Goal: Task Accomplishment & Management: Manage account settings

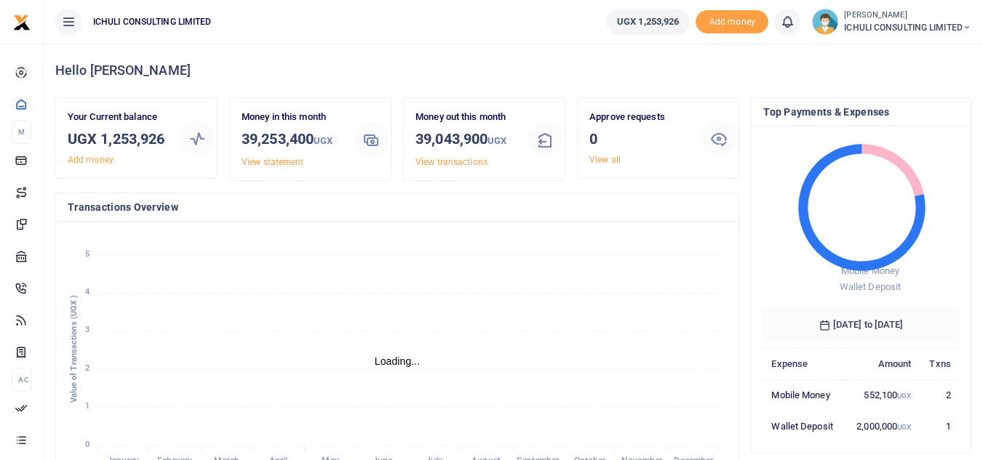
scroll to position [12, 12]
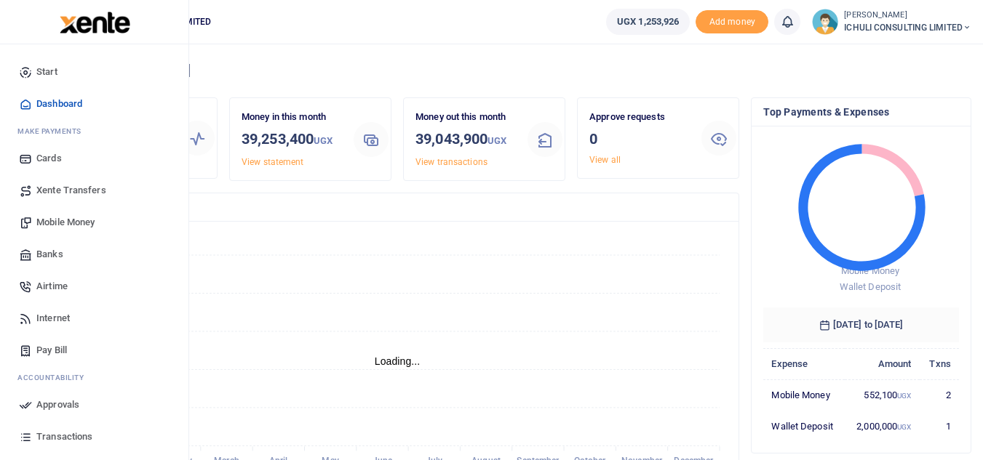
click at [65, 438] on span "Transactions" at bounding box center [64, 437] width 56 height 15
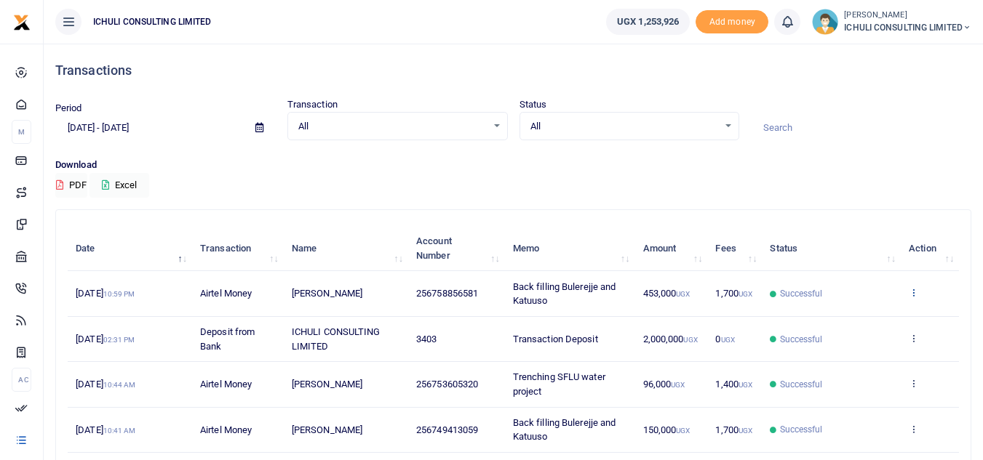
click at [914, 292] on icon at bounding box center [913, 292] width 9 height 10
click at [852, 320] on link "View details" at bounding box center [859, 317] width 115 height 20
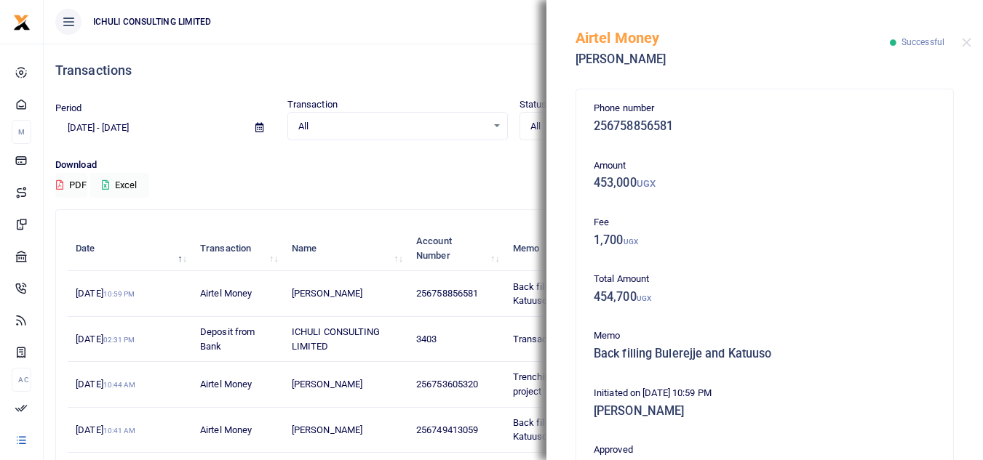
scroll to position [370, 0]
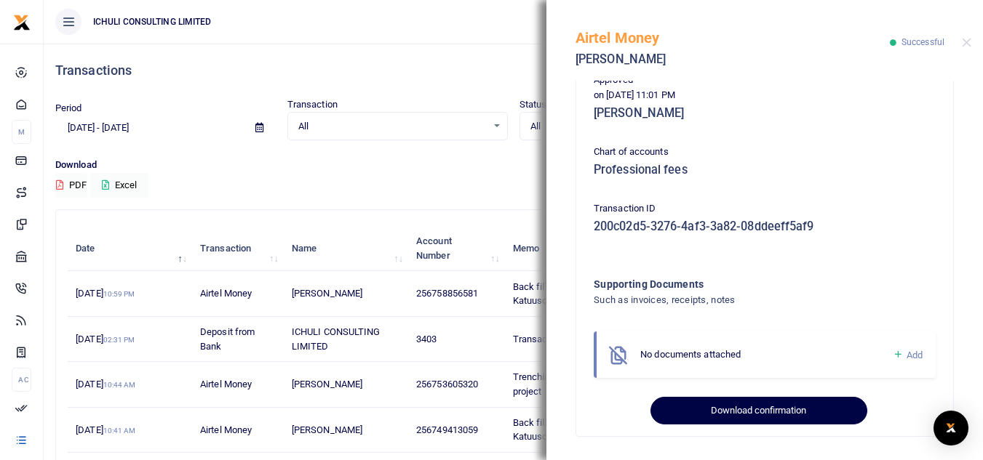
click at [786, 410] on button "Download confirmation" at bounding box center [758, 411] width 216 height 28
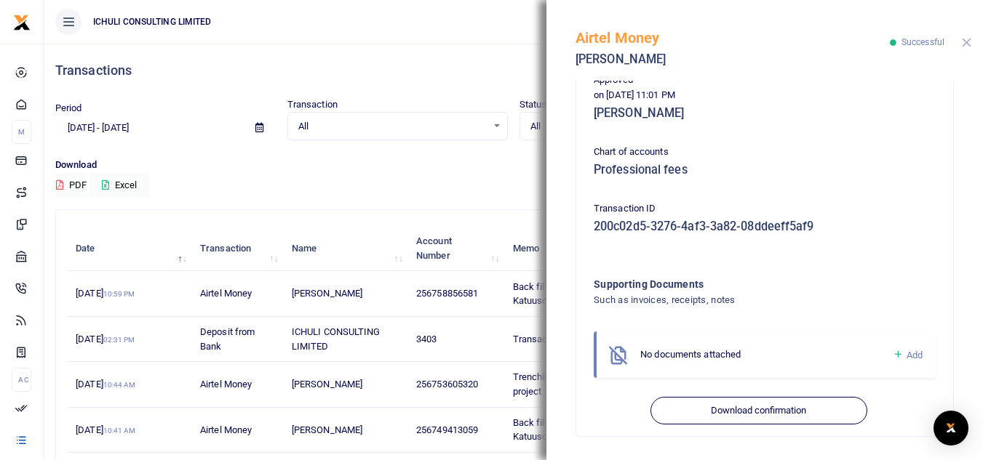
click at [965, 43] on button "Close" at bounding box center [966, 42] width 9 height 9
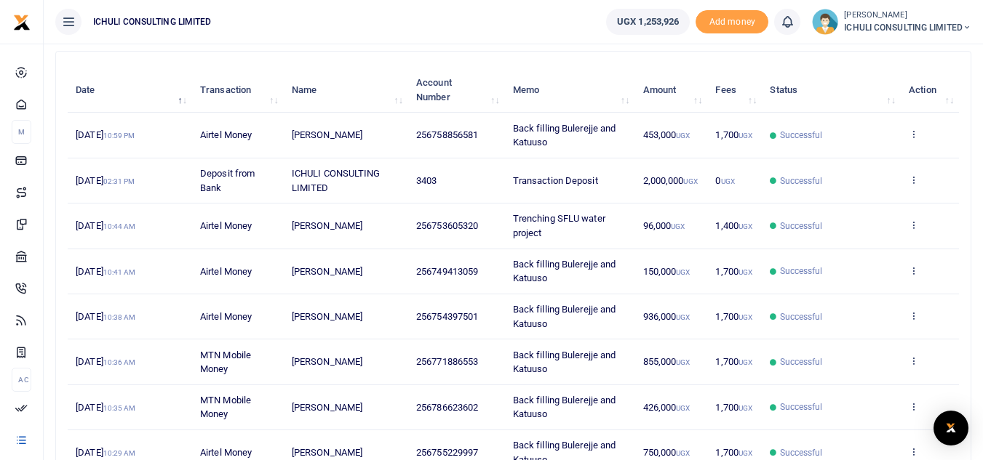
scroll to position [0, 0]
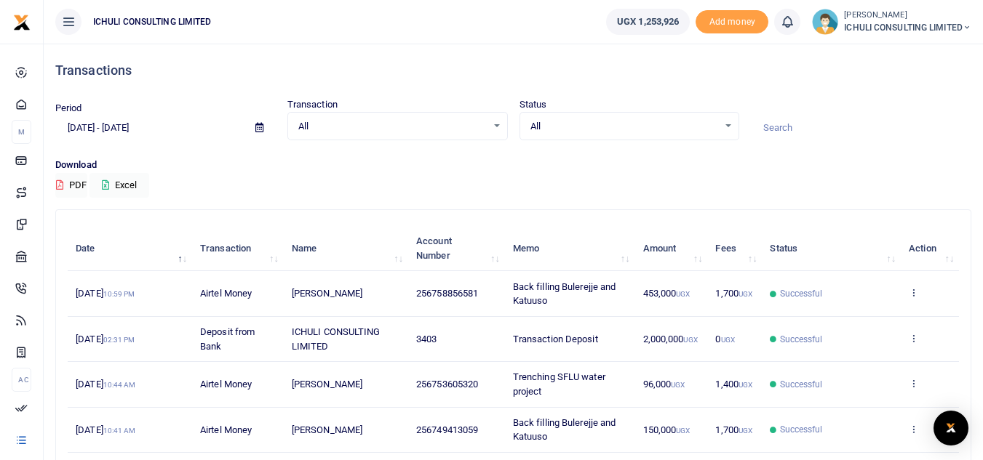
click at [923, 26] on span "ICHULI CONSULTING LIMITED" at bounding box center [907, 27] width 127 height 13
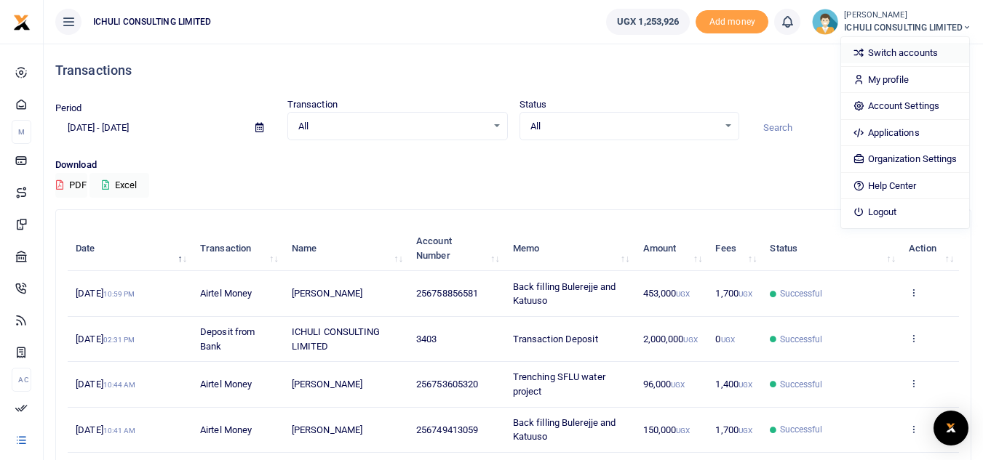
click at [890, 60] on link "Switch accounts" at bounding box center [904, 53] width 127 height 20
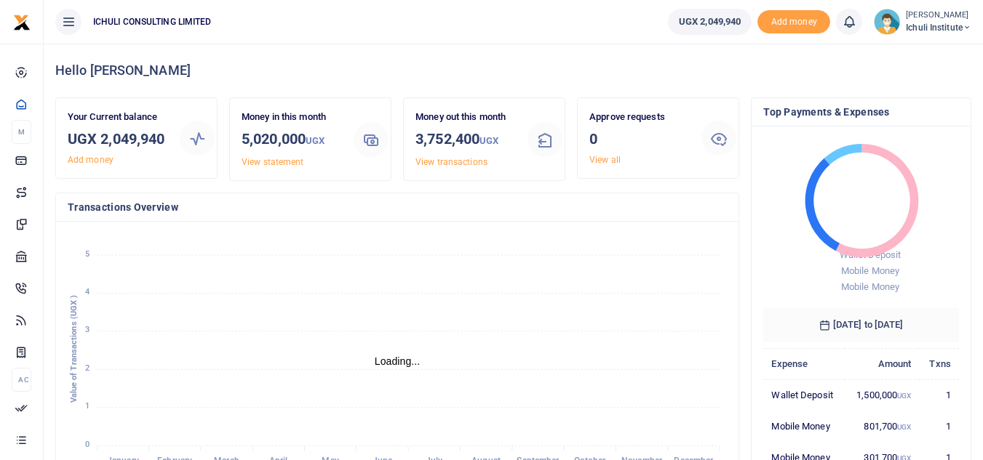
scroll to position [12, 12]
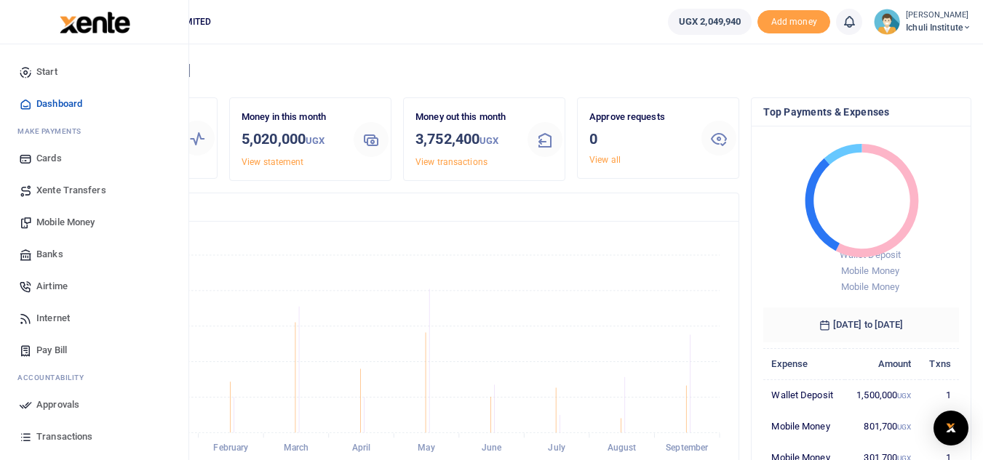
click at [80, 224] on span "Mobile Money" at bounding box center [65, 222] width 58 height 15
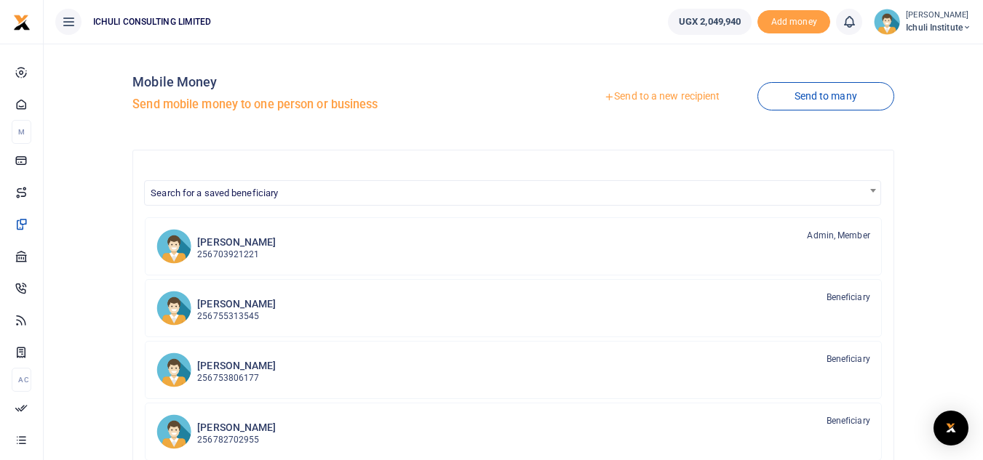
click at [679, 95] on link "Send to a new recipient" at bounding box center [662, 97] width 190 height 26
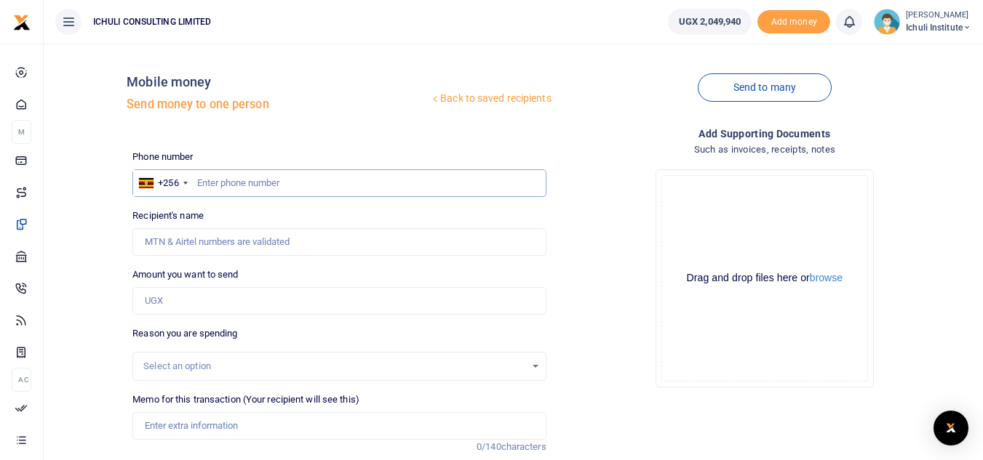
click at [431, 187] on input "text" at bounding box center [338, 183] width 413 height 28
type input "707734926"
click at [260, 299] on input "Amount you want to send" at bounding box center [338, 301] width 413 height 28
type input "[PERSON_NAME]"
type input "757,000"
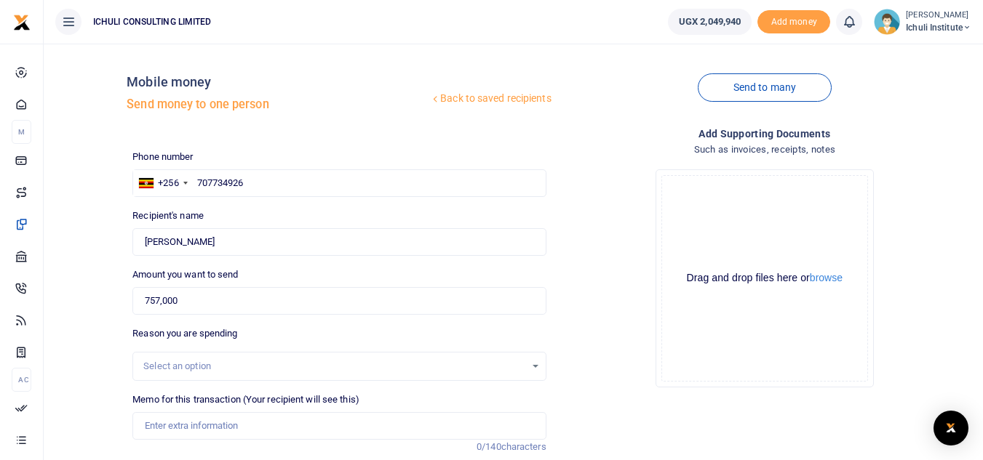
click at [403, 364] on div "Select an option" at bounding box center [333, 366] width 381 height 15
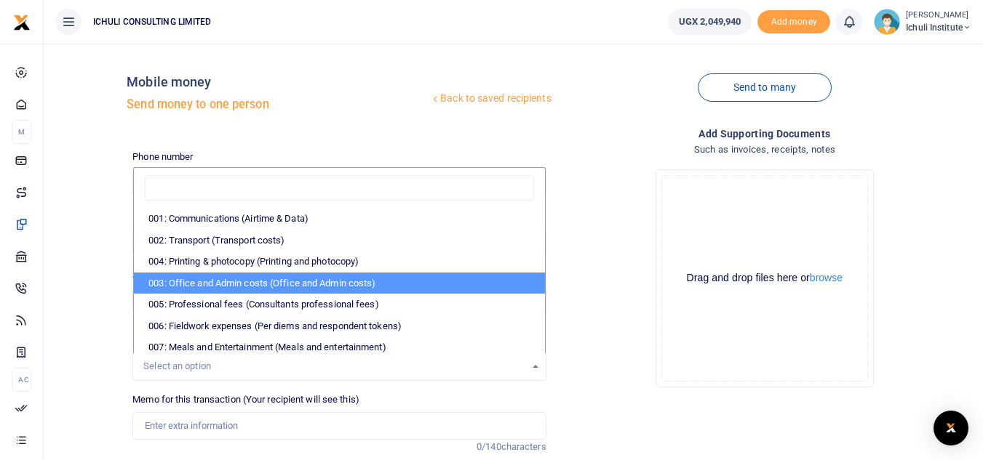
click at [291, 287] on li "003: Office and Admin costs (Office and Admin costs)" at bounding box center [339, 284] width 410 height 22
select select "64"
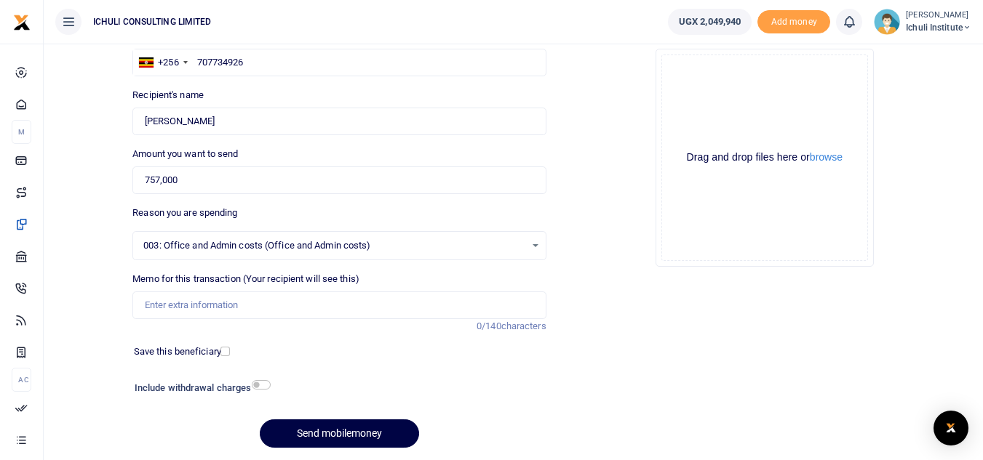
scroll to position [137, 0]
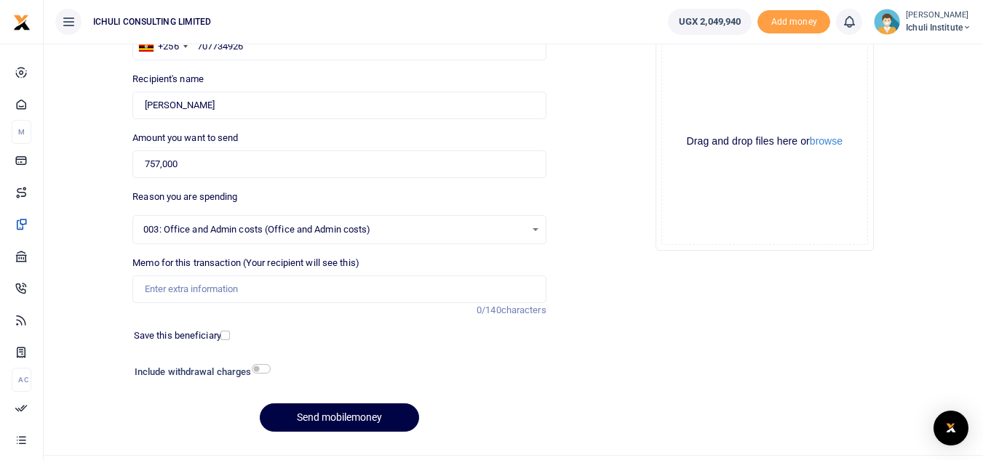
click at [529, 242] on div "003: Office and Admin costs (Office and Admin costs) Select an option 003: Offi…" at bounding box center [338, 229] width 413 height 29
click at [540, 231] on div "003: Office and Admin costs (Office and Admin costs) Select an option" at bounding box center [339, 230] width 412 height 16
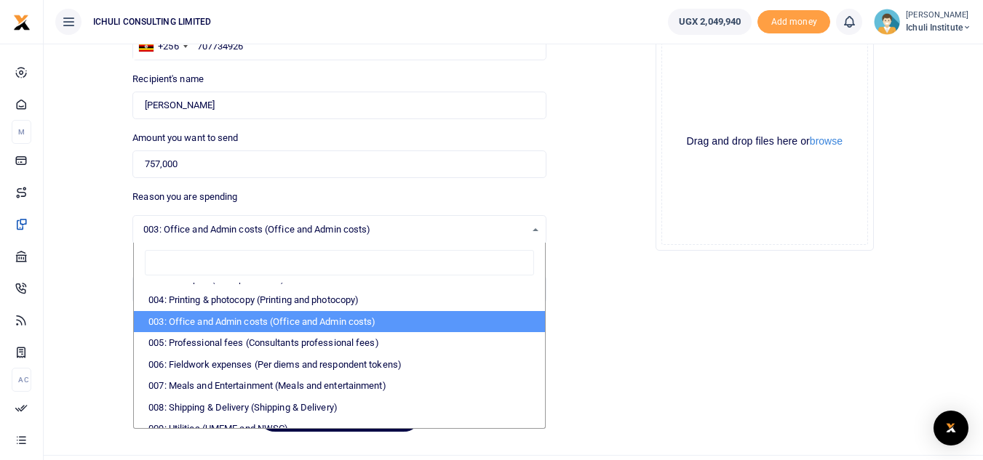
scroll to position [35, 0]
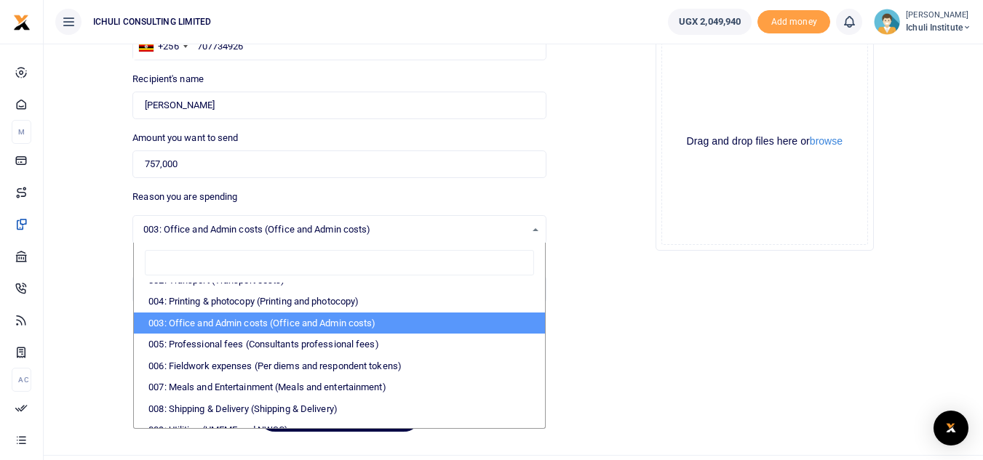
click at [482, 323] on li "003: Office and Admin costs (Office and Admin costs)" at bounding box center [339, 324] width 410 height 22
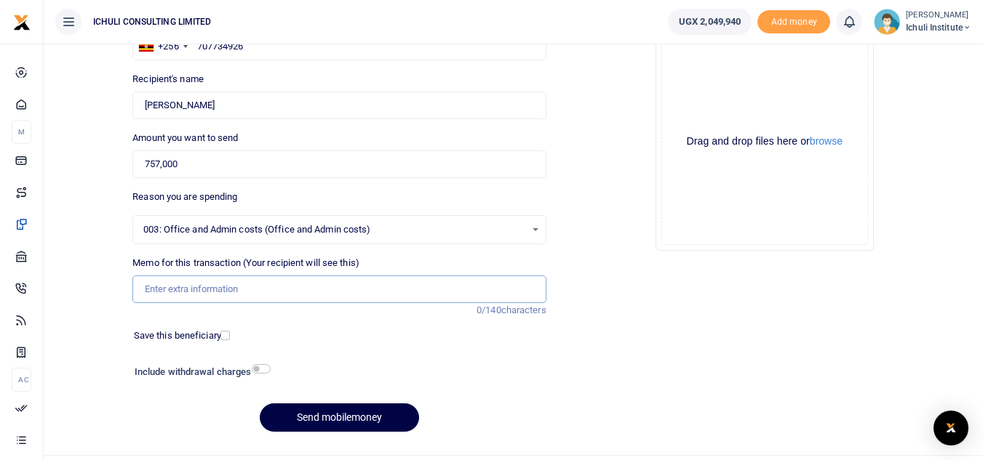
click at [260, 290] on input "Memo for this transaction (Your recipient will see this)" at bounding box center [338, 290] width 413 height 28
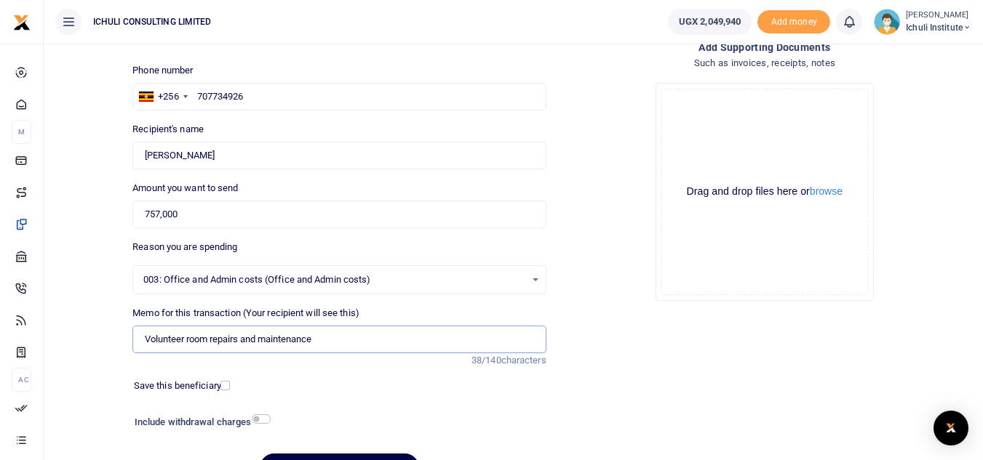
scroll to position [84, 0]
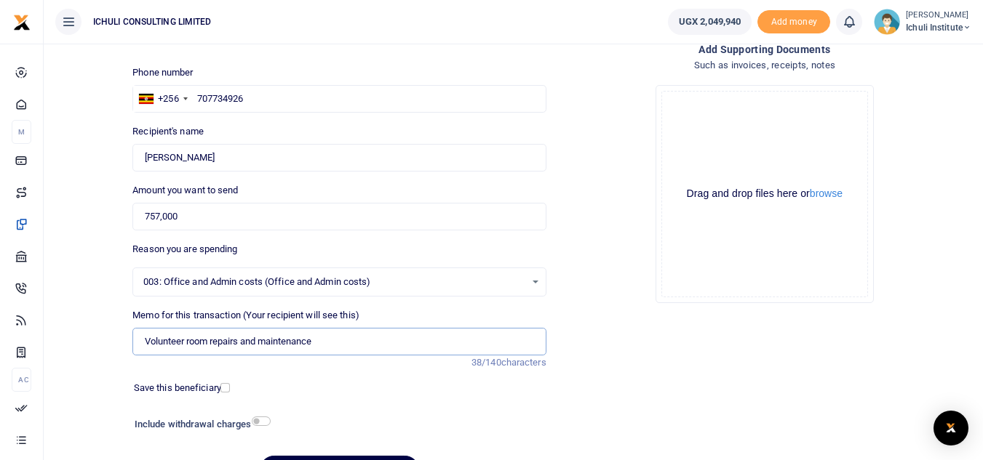
type input "Volunteer room repairs and maintenance"
click at [247, 98] on input "707734926" at bounding box center [338, 99] width 413 height 28
drag, startPoint x: 247, startPoint y: 98, endPoint x: 199, endPoint y: 96, distance: 48.1
click at [199, 96] on input "707734926" at bounding box center [338, 99] width 413 height 28
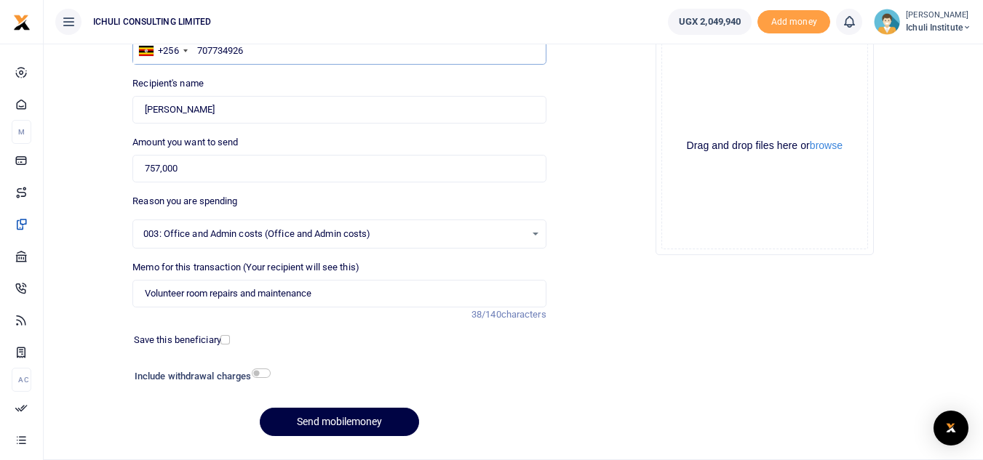
scroll to position [169, 0]
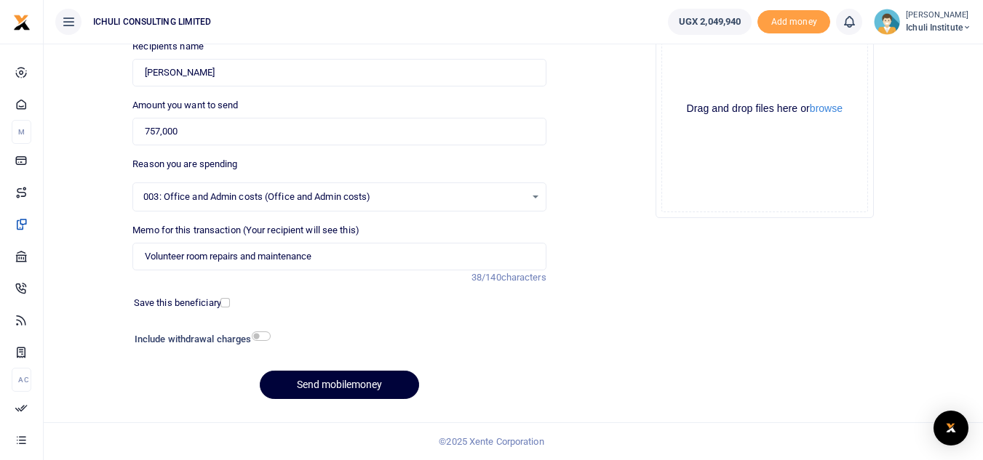
click at [340, 385] on button "Send mobilemoney" at bounding box center [339, 385] width 159 height 28
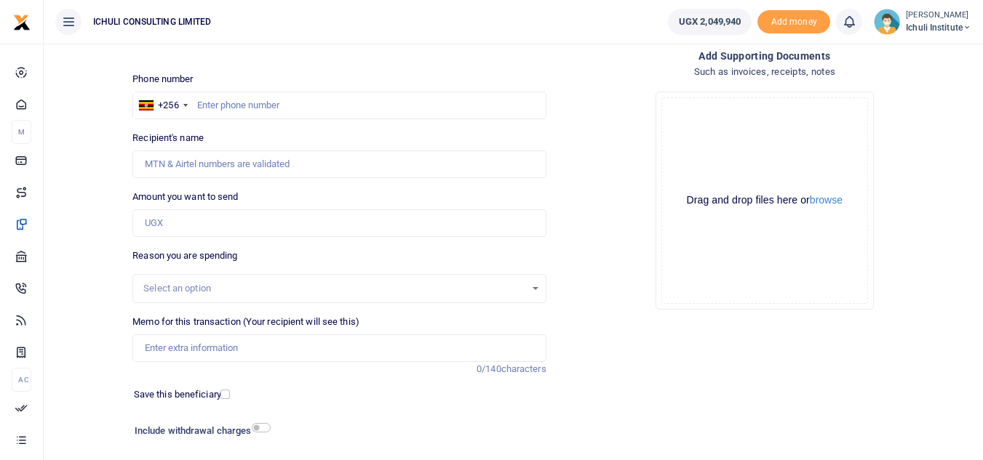
scroll to position [61, 0]
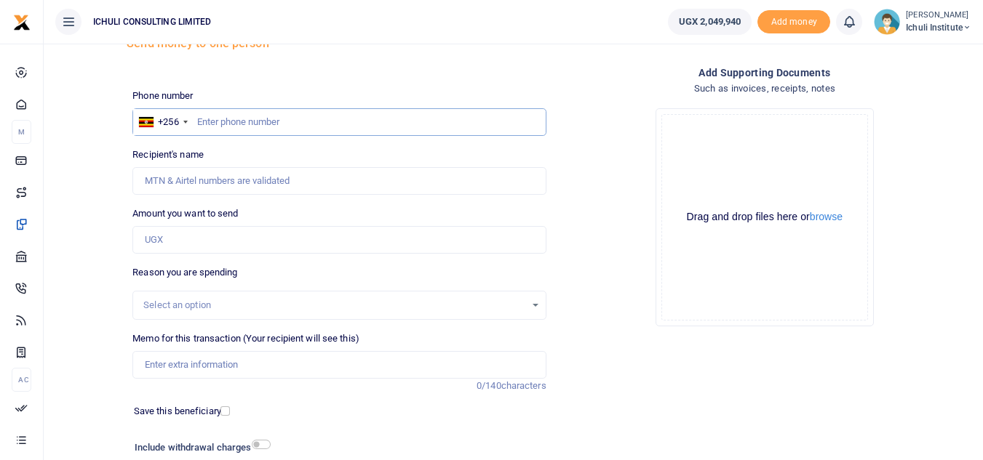
click at [300, 124] on input "text" at bounding box center [338, 122] width 413 height 28
paste input "707734926"
type input "707734926"
click at [191, 241] on input "Amount you want to send" at bounding box center [338, 240] width 413 height 28
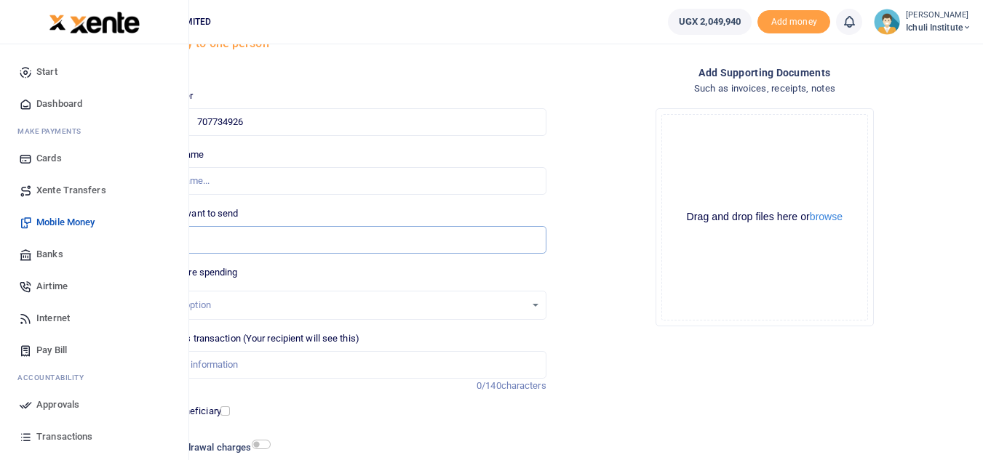
type input "[PERSON_NAME]"
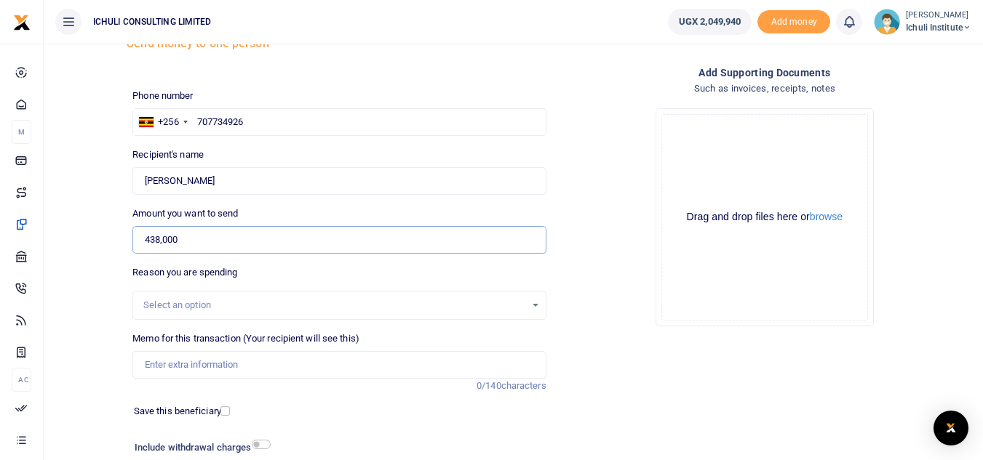
type input "438,000"
click at [465, 308] on div "Select an option" at bounding box center [333, 305] width 381 height 15
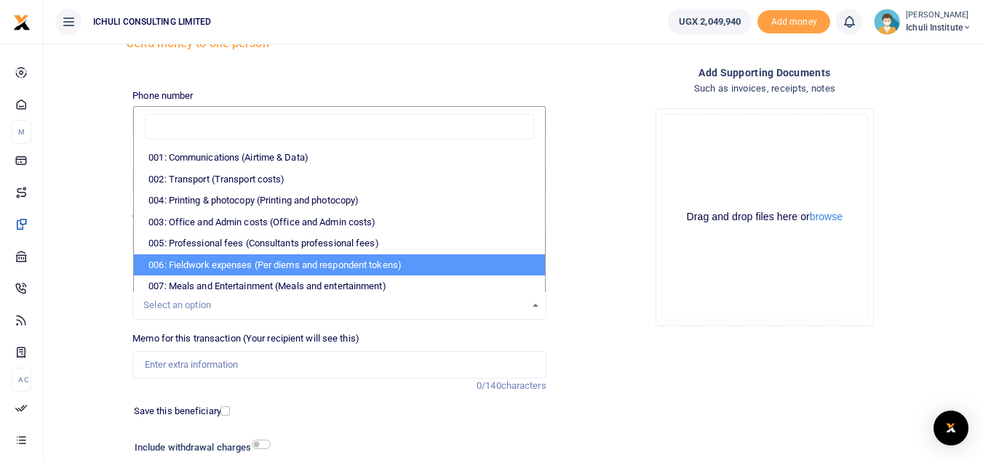
click at [394, 265] on li "006: Fieldwork expenses (Per diems and respondent tokens)" at bounding box center [339, 266] width 410 height 22
select select "66"
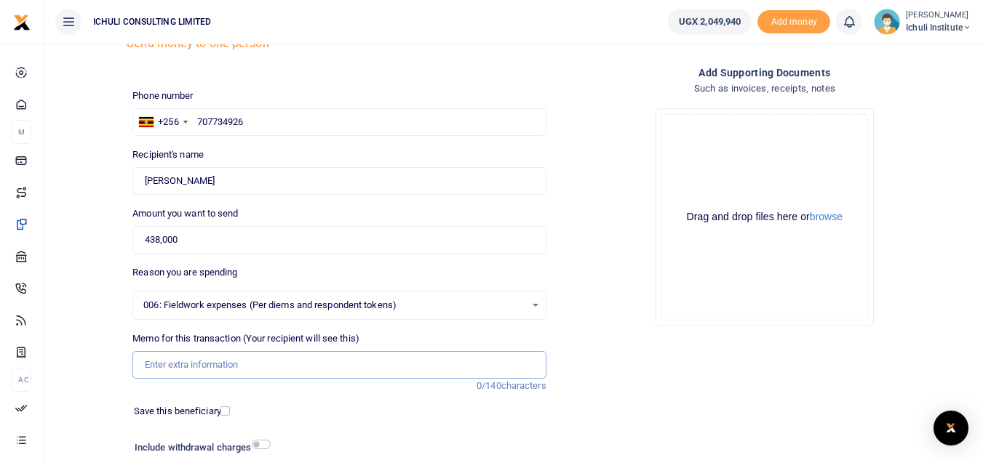
click at [225, 359] on input "Memo for this transaction (Your recipient will see this)" at bounding box center [338, 365] width 413 height 28
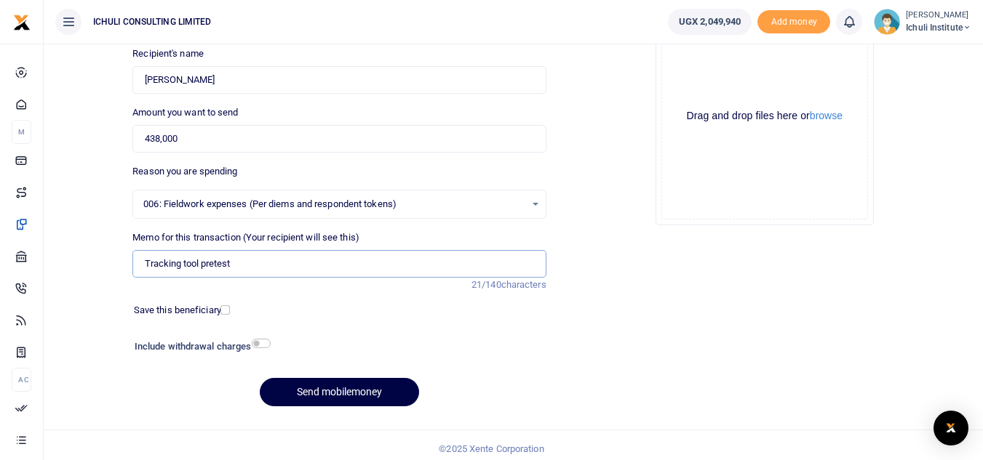
scroll to position [167, 0]
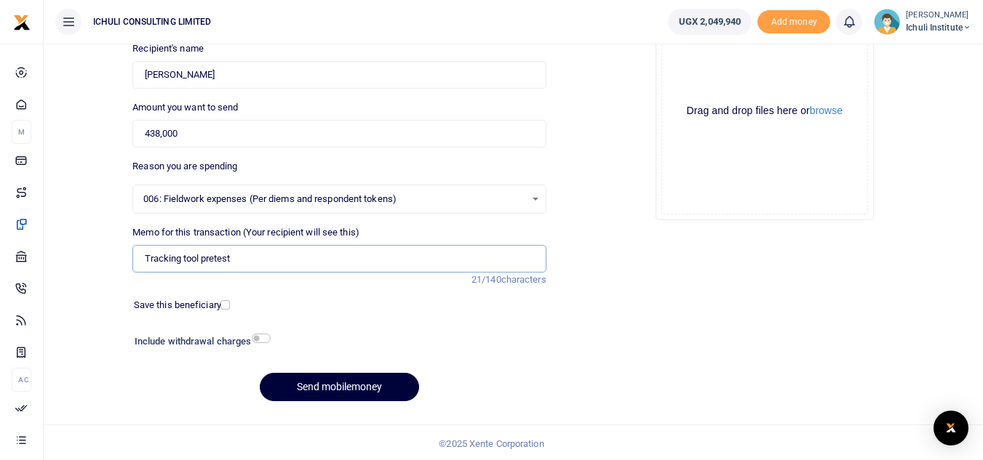
type input "Tracking tool pretest"
click at [346, 396] on button "Send mobilemoney" at bounding box center [339, 387] width 159 height 28
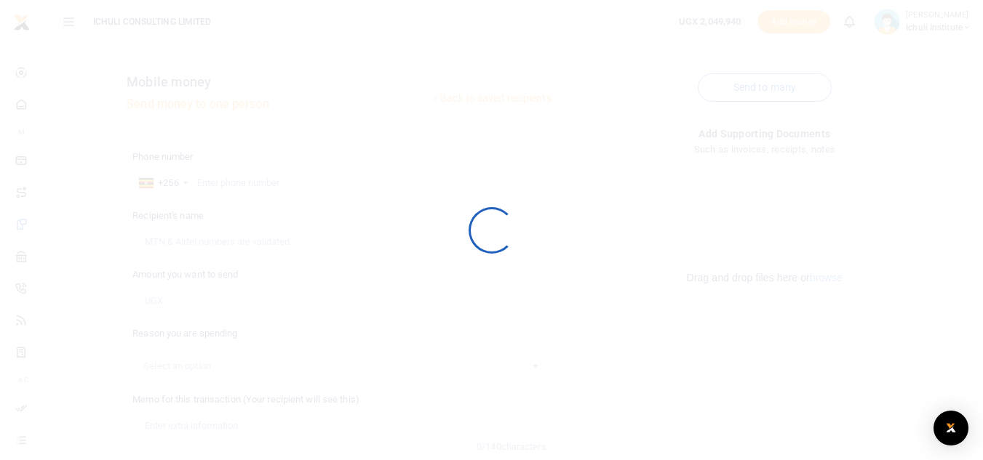
scroll to position [167, 0]
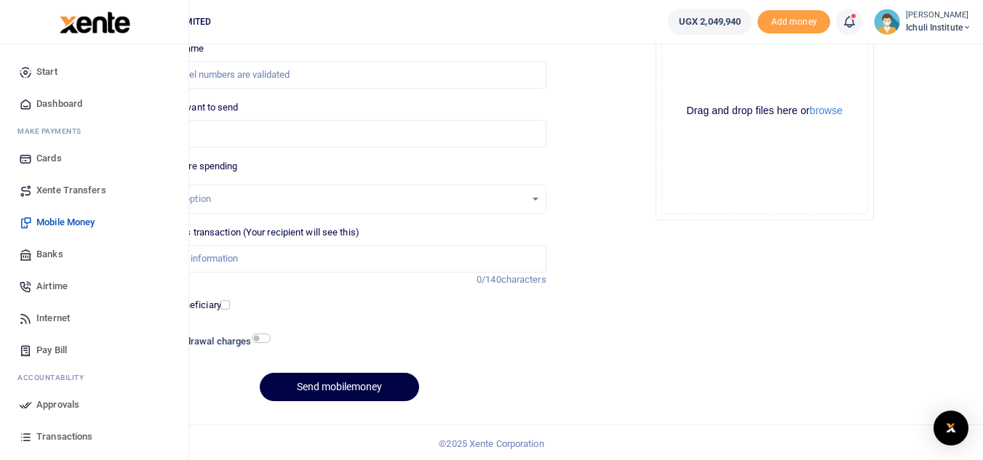
click at [59, 403] on span "Approvals" at bounding box center [57, 405] width 43 height 15
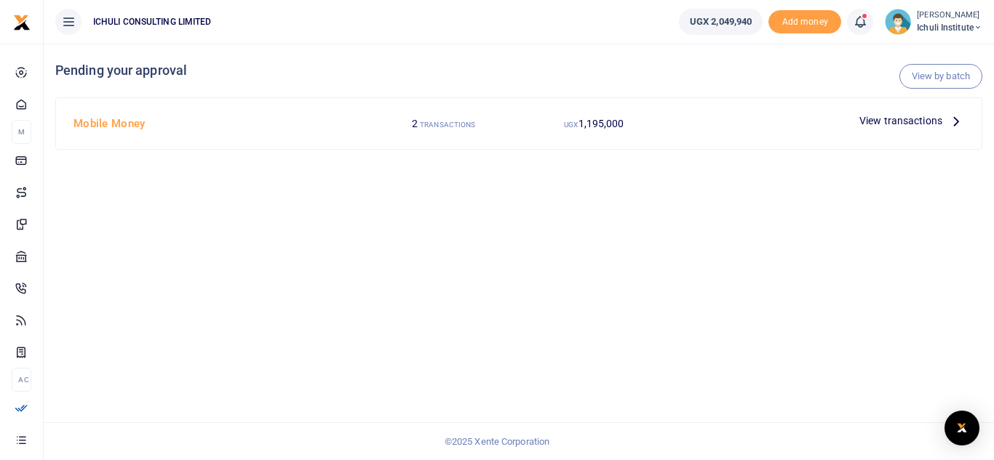
click at [955, 123] on icon at bounding box center [956, 121] width 16 height 16
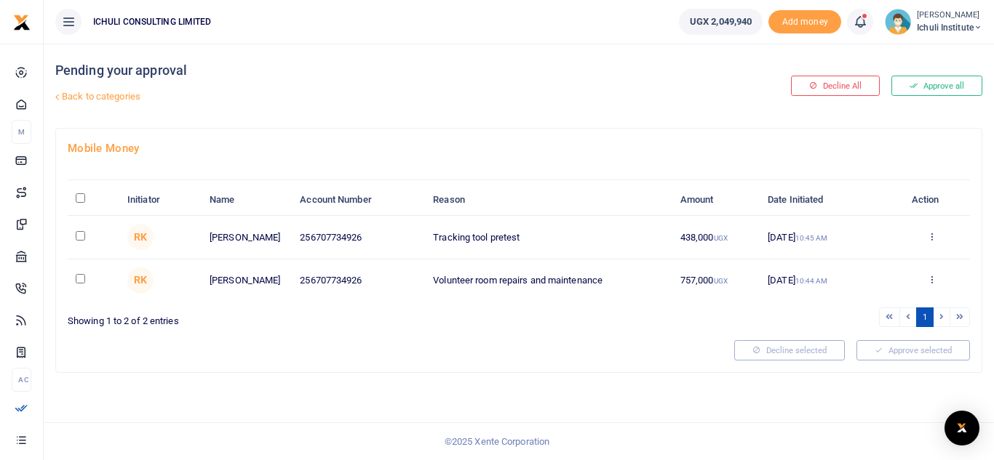
click at [82, 199] on input "\a \a : activate to sort column descending" at bounding box center [80, 197] width 9 height 9
checkbox input "true"
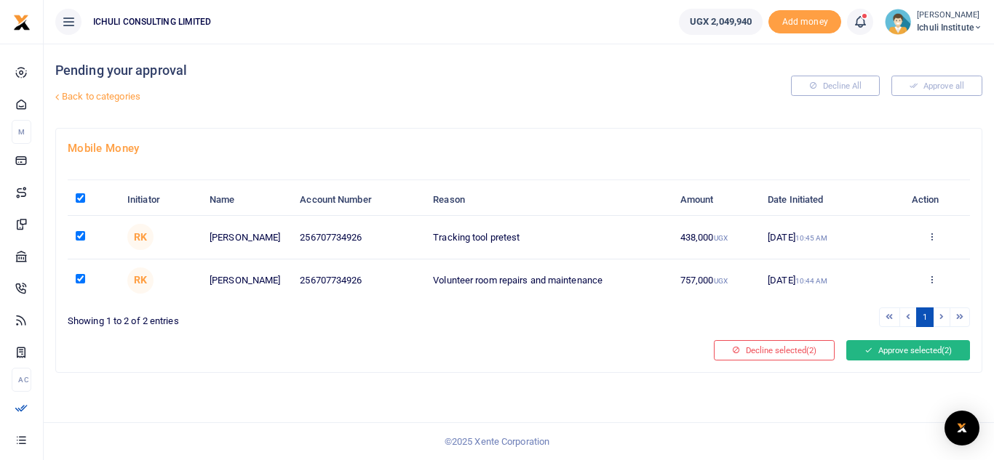
click at [890, 348] on button "Approve selected (2)" at bounding box center [908, 350] width 124 height 20
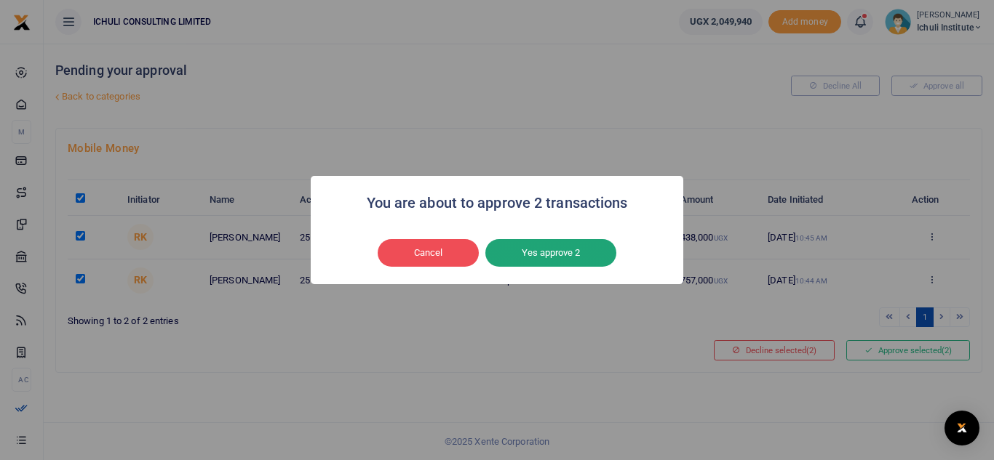
click at [583, 252] on button "Yes approve 2" at bounding box center [550, 253] width 131 height 28
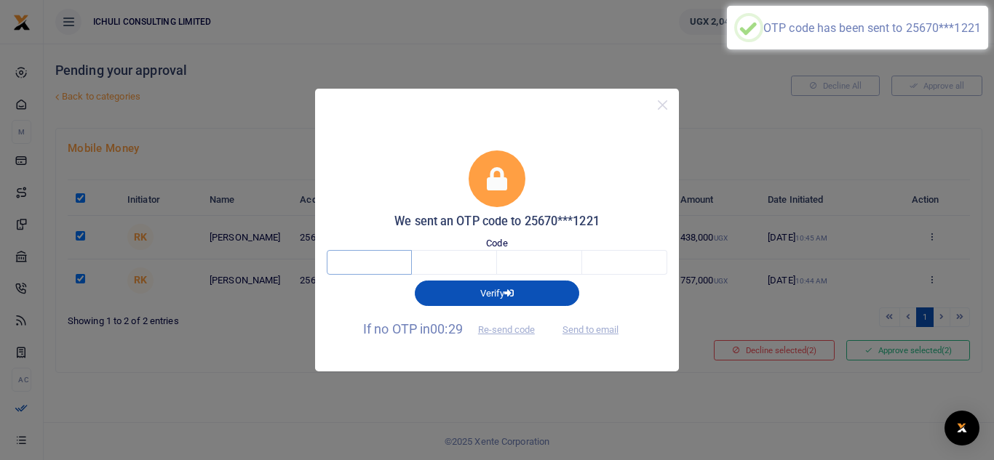
click at [384, 263] on input "text" at bounding box center [369, 262] width 85 height 25
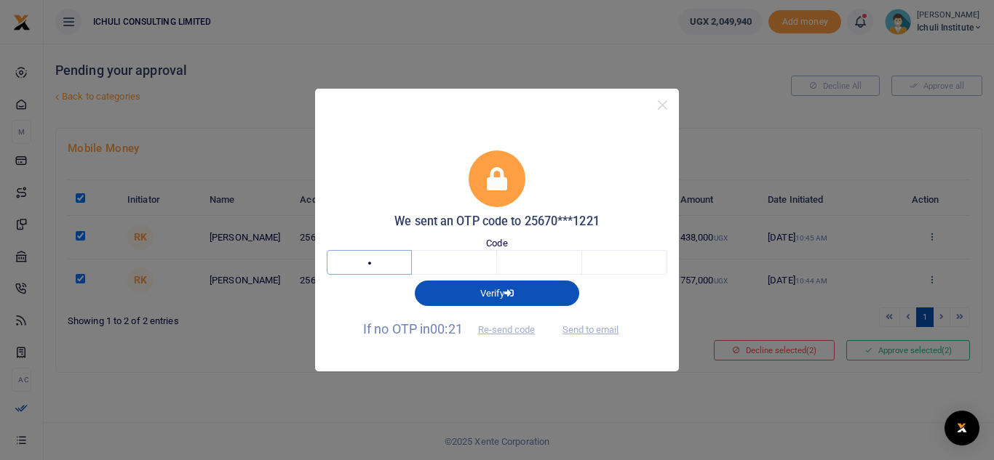
type input "5"
type input "1"
type input "9"
